Goal: Navigation & Orientation: Find specific page/section

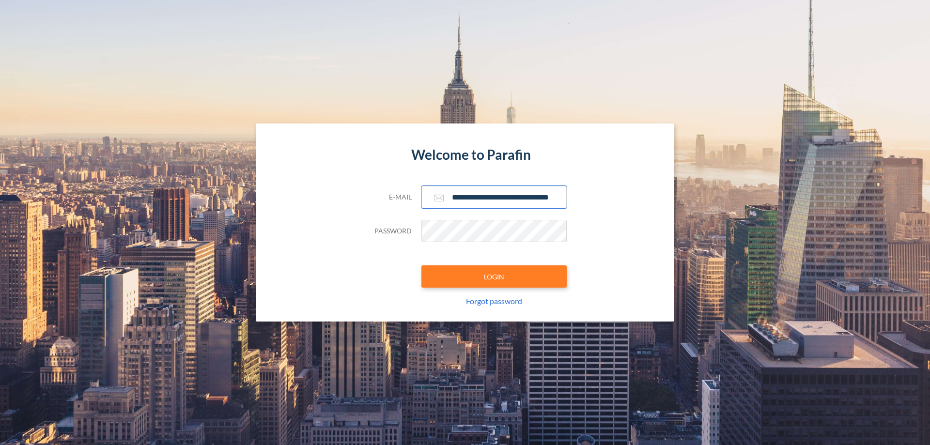
type input "**********"
click at [494, 277] on button "LOGIN" at bounding box center [493, 276] width 145 height 22
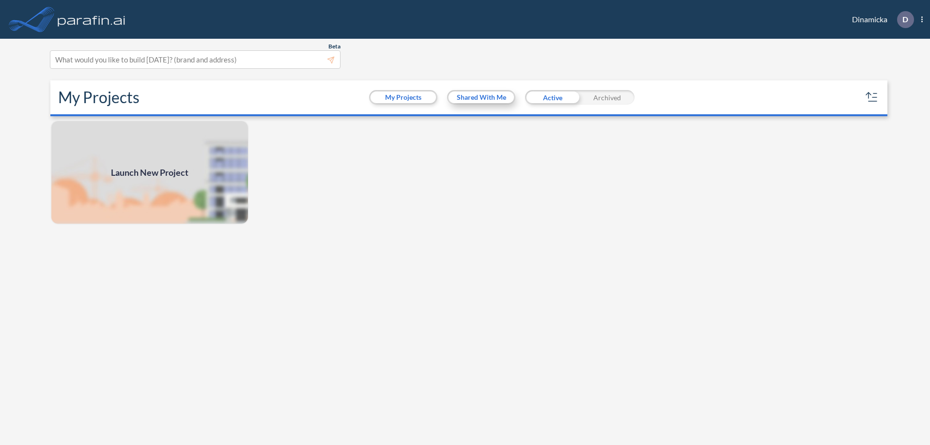
scroll to position [2, 0]
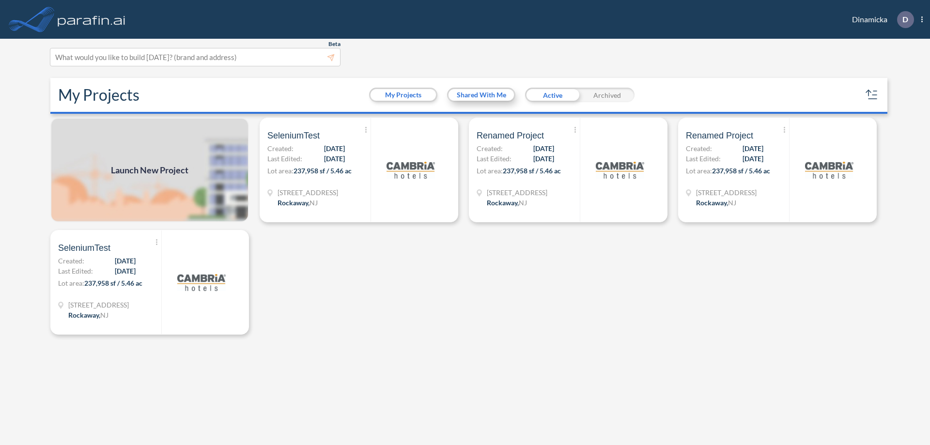
click at [481, 95] on button "Shared With Me" at bounding box center [480, 95] width 65 height 12
